Goal: Task Accomplishment & Management: Use online tool/utility

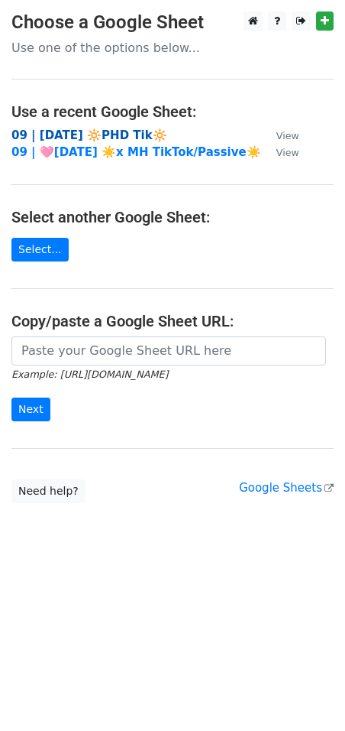
click at [83, 137] on strong "09 | [DATE] 🔆PHD Tik🔆" at bounding box center [89, 135] width 156 height 14
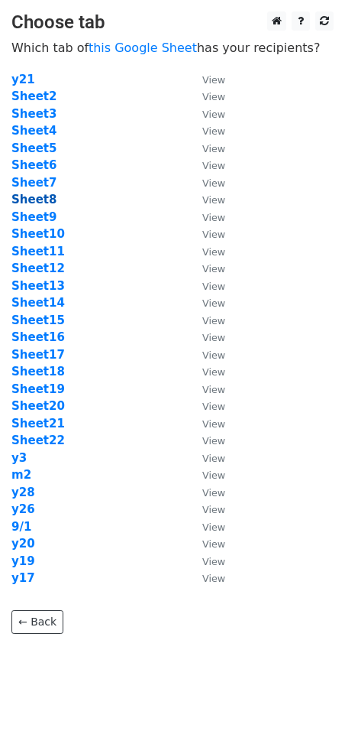
click at [44, 196] on strong "Sheet8" at bounding box center [33, 200] width 45 height 14
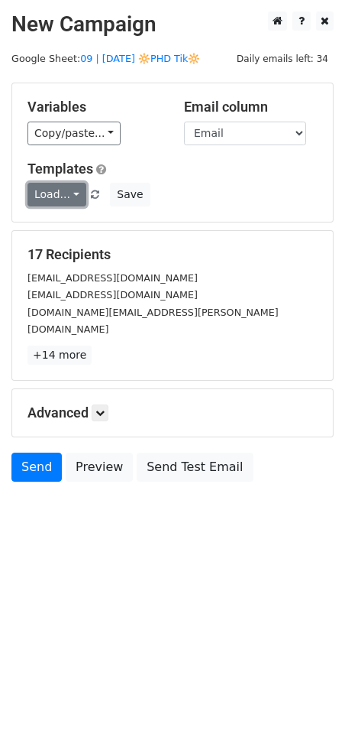
click at [46, 193] on link "Load..." at bounding box center [57, 195] width 59 height 24
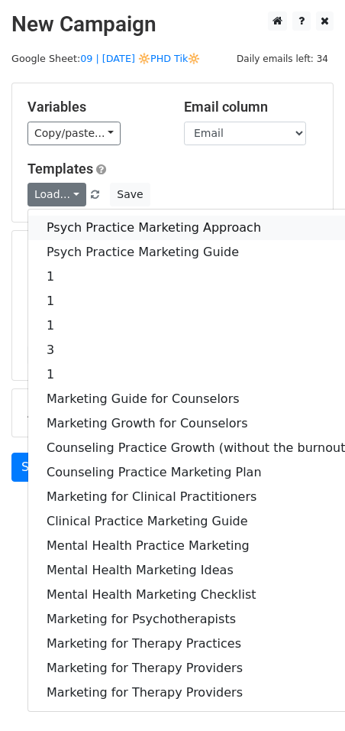
click at [109, 228] on link "Psych Practice Marketing Approach" at bounding box center [198, 228] width 341 height 24
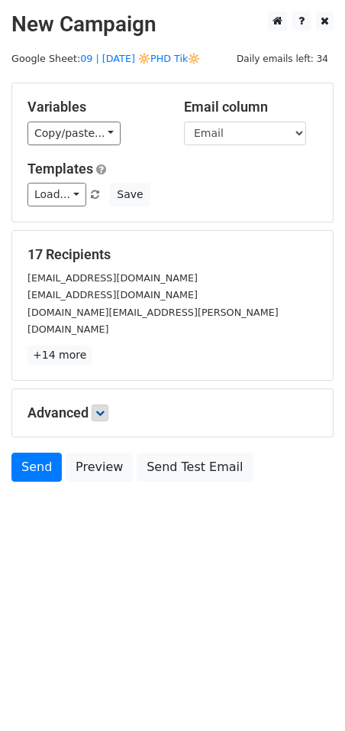
click at [105, 402] on div "Advanced Tracking Track Opens UTM Codes Track Clicks Filters Only include sprea…" at bounding box center [172, 412] width 321 height 47
click at [105, 408] on icon at bounding box center [100, 412] width 9 height 9
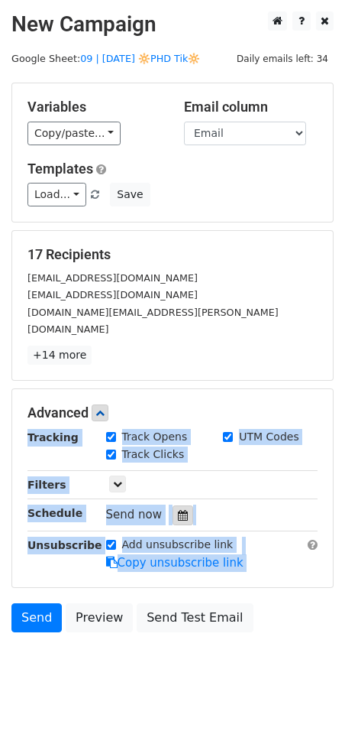
click at [178, 510] on icon at bounding box center [183, 515] width 10 height 11
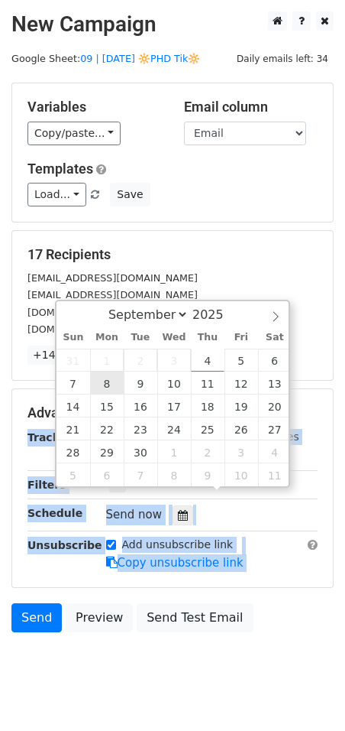
type input "2025-09-08 12:00"
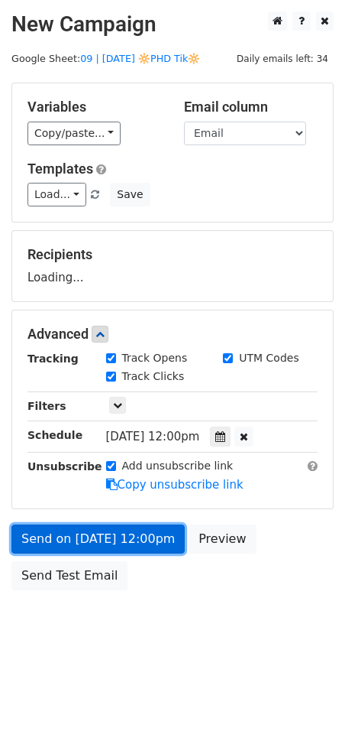
click at [105, 540] on link "Send on Sep 8 at 12:00pm" at bounding box center [98, 538] width 174 height 29
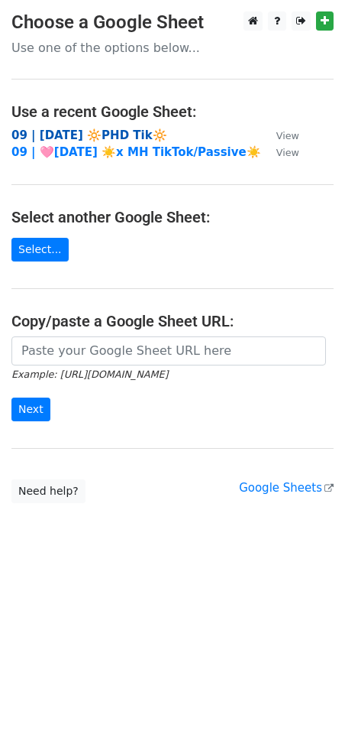
click at [118, 132] on strong "09 | SEPT 1 🔆PHD Tik🔆" at bounding box center [89, 135] width 156 height 14
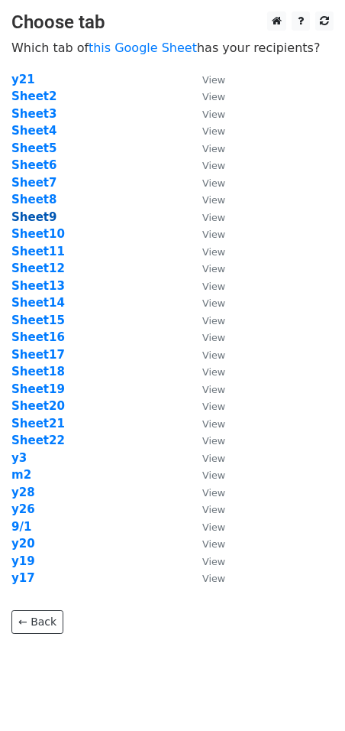
click at [48, 217] on strong "Sheet9" at bounding box center [33, 217] width 45 height 14
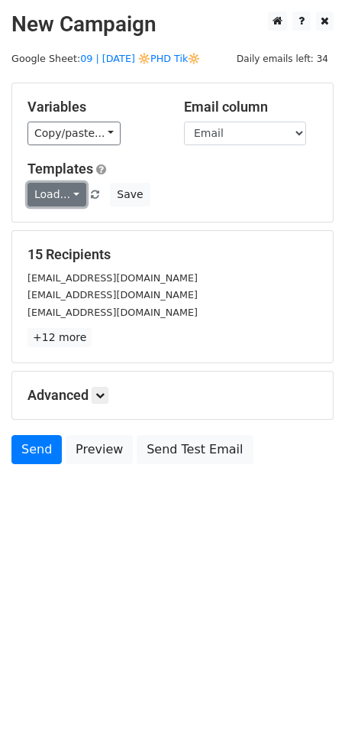
click at [50, 190] on link "Load..." at bounding box center [57, 195] width 59 height 24
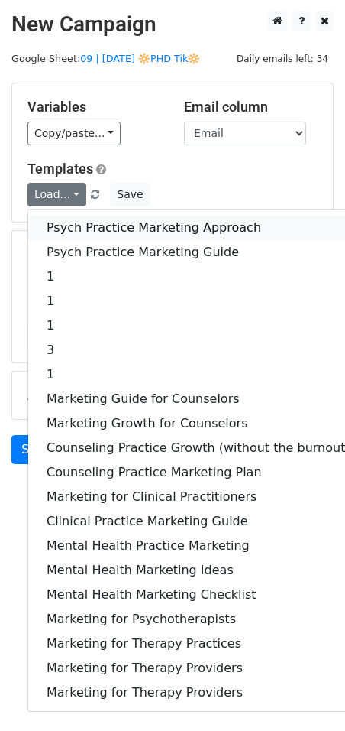
click at [60, 222] on link "Psych Practice Marketing Approach" at bounding box center [198, 228] width 341 height 24
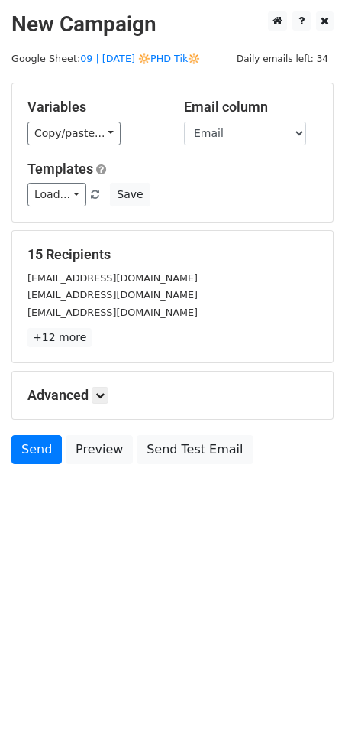
click at [112, 398] on h5 "Advanced" at bounding box center [173, 395] width 290 height 17
click at [103, 393] on icon at bounding box center [100, 395] width 9 height 9
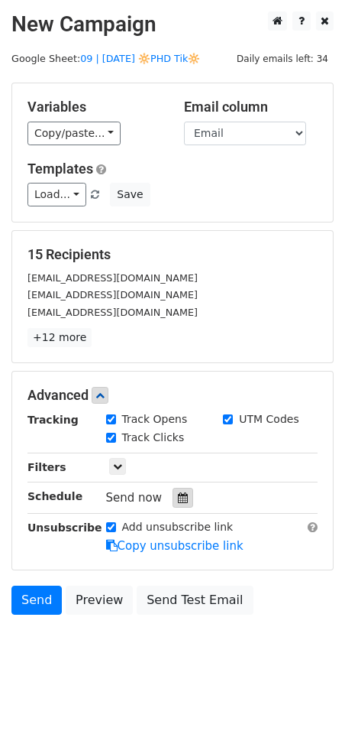
click at [178, 492] on icon at bounding box center [183, 497] width 10 height 11
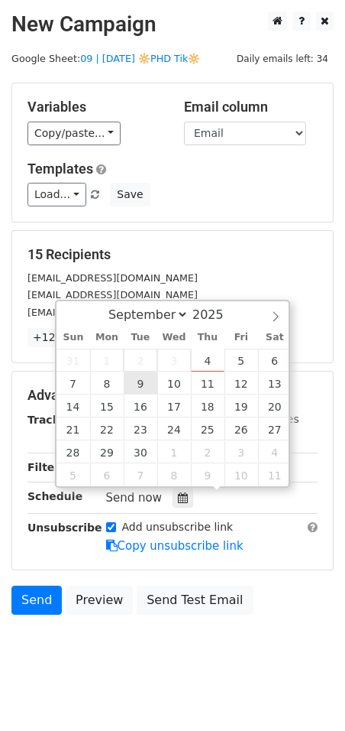
type input "2025-09-09 12:00"
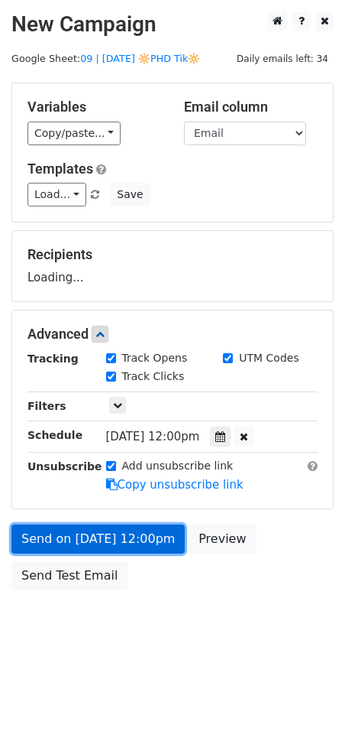
click at [102, 548] on link "Send on Sep 9 at 12:00pm" at bounding box center [98, 538] width 174 height 29
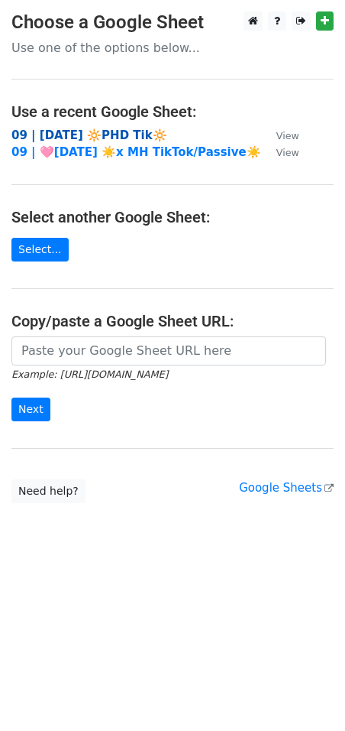
click at [115, 137] on strong "09 | [DATE] 🔆PHD Tik🔆" at bounding box center [89, 135] width 156 height 14
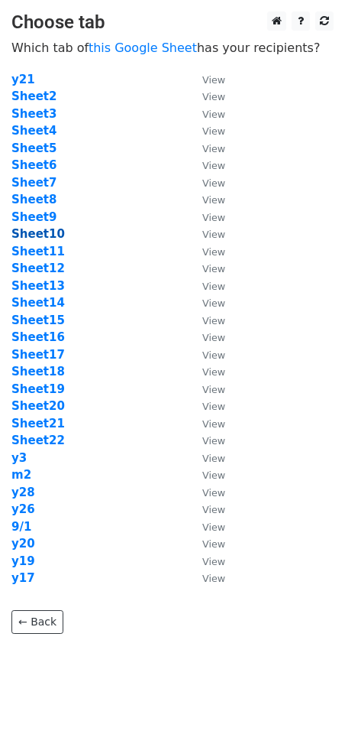
click at [44, 235] on strong "Sheet10" at bounding box center [38, 234] width 54 height 14
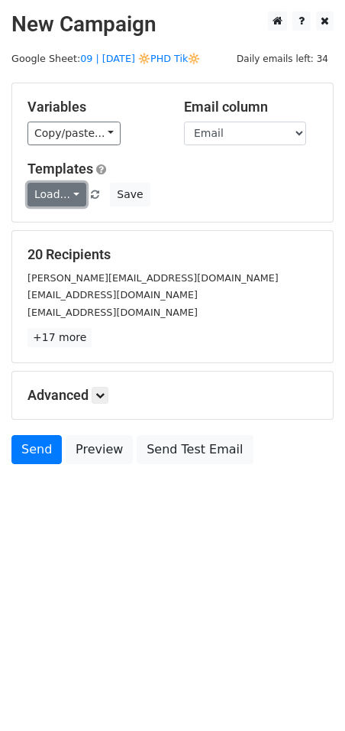
click at [57, 191] on link "Load..." at bounding box center [57, 195] width 59 height 24
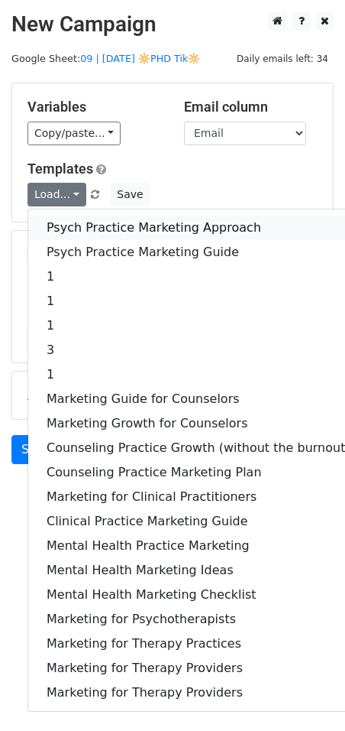
click at [96, 237] on link "Psych Practice Marketing Approach" at bounding box center [198, 228] width 341 height 24
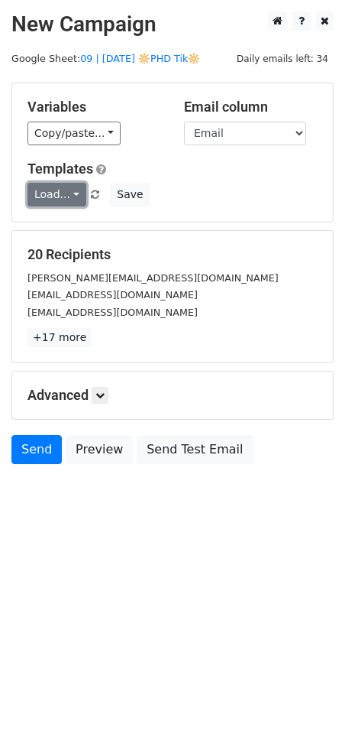
click at [58, 196] on link "Load..." at bounding box center [57, 195] width 59 height 24
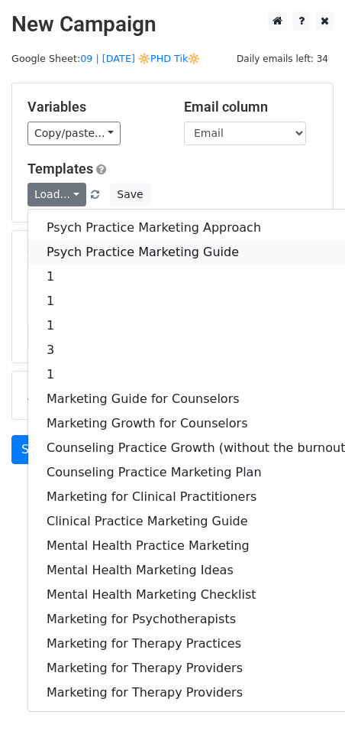
click at [78, 248] on link "Psych Practice Marketing Guide" at bounding box center [198, 252] width 341 height 24
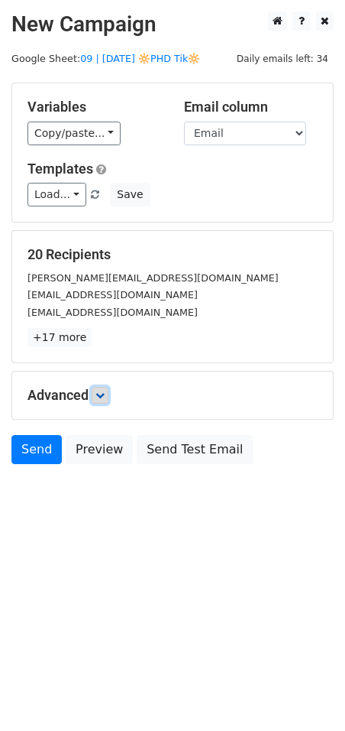
click at [104, 396] on icon at bounding box center [100, 395] width 9 height 9
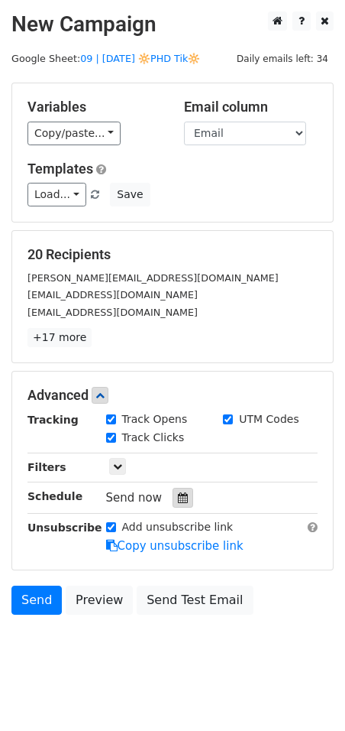
click at [173, 488] on div at bounding box center [183, 498] width 21 height 20
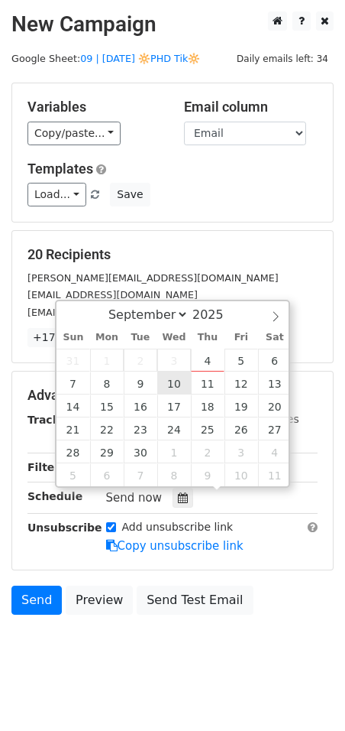
type input "[DATE] 12:00"
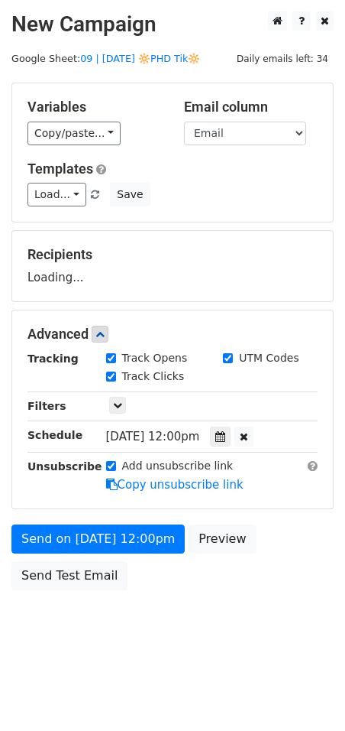
drag, startPoint x: 145, startPoint y: 568, endPoint x: 145, endPoint y: 553, distance: 15.3
click at [145, 567] on div "Send on [DATE] 12:00pm Preview Send Test Email" at bounding box center [172, 560] width 345 height 73
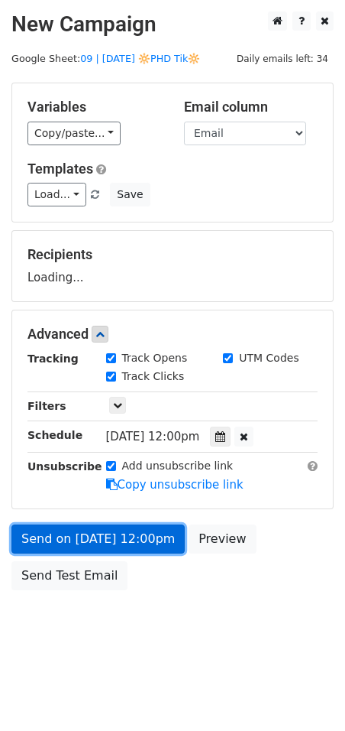
click at [145, 545] on link "Send on [DATE] 12:00pm" at bounding box center [98, 538] width 174 height 29
